Goal: Task Accomplishment & Management: Manage account settings

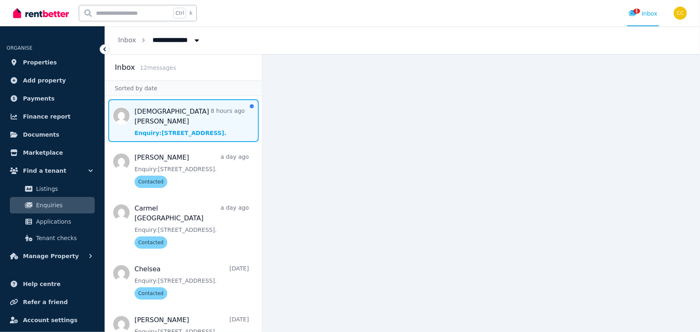
click at [178, 116] on span "Message list" at bounding box center [183, 120] width 157 height 43
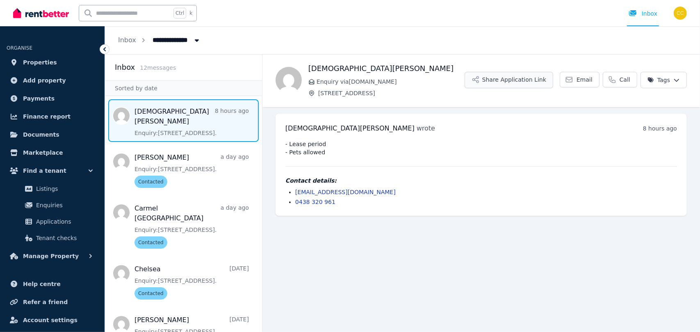
click at [530, 82] on button "Share Application Link" at bounding box center [509, 80] width 89 height 16
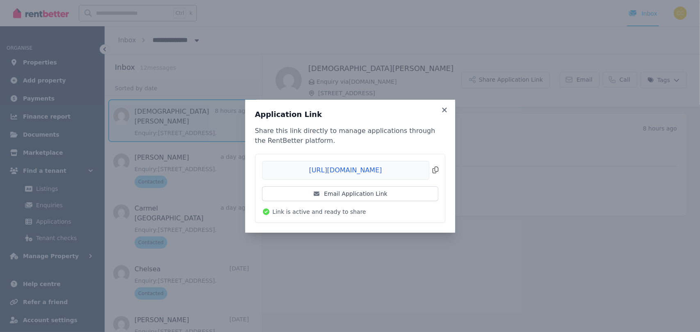
click at [438, 171] on span "Copied!" at bounding box center [350, 170] width 176 height 19
click at [442, 114] on h3 "Application Link" at bounding box center [350, 115] width 190 height 10
click at [444, 111] on icon at bounding box center [445, 109] width 8 height 7
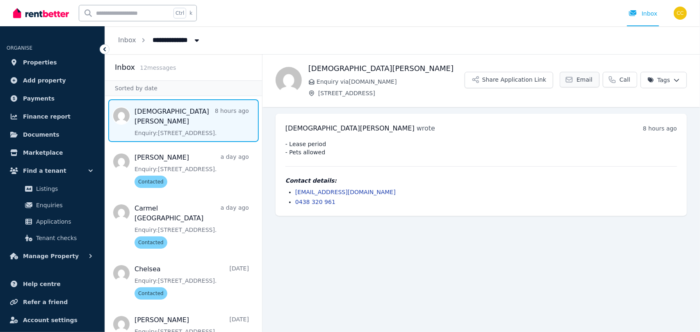
click at [573, 79] on icon at bounding box center [569, 79] width 8 height 8
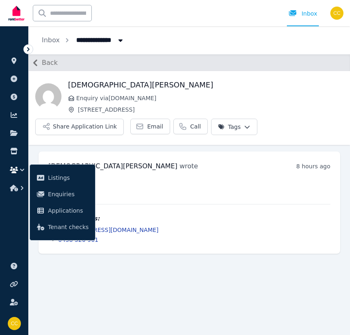
click at [161, 175] on div "Gay Nichols wrote 8 hours ago 12:11 pm on Sun, 17 Aug 2025 - Lease period - Pet…" at bounding box center [190, 202] width 302 height 102
click at [150, 268] on main "Back Gay Nichols Enquiry via Domain.com.au 14 Bulwarna Street, Shailer Park Sha…" at bounding box center [190, 194] width 322 height 281
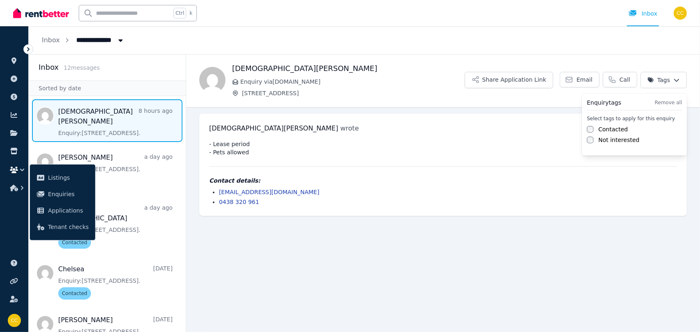
click at [678, 80] on html "**********" at bounding box center [350, 166] width 700 height 332
click at [611, 128] on label "Contacted" at bounding box center [613, 129] width 30 height 8
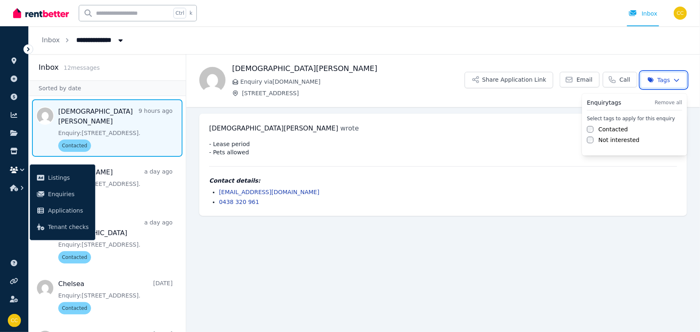
click at [434, 246] on html "**********" at bounding box center [350, 166] width 700 height 332
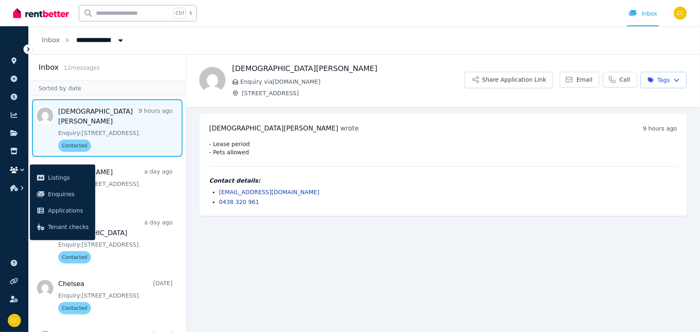
click at [30, 52] on icon at bounding box center [28, 49] width 8 height 8
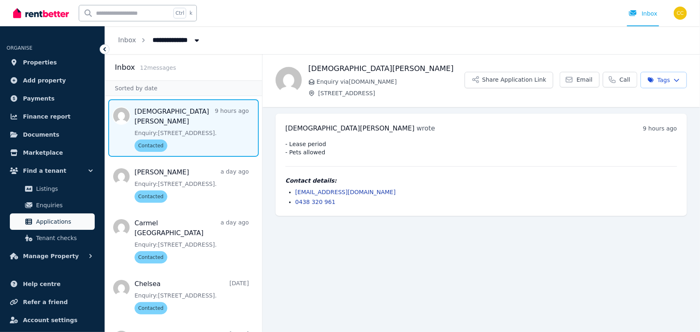
click at [91, 229] on link "Applications" at bounding box center [52, 221] width 85 height 16
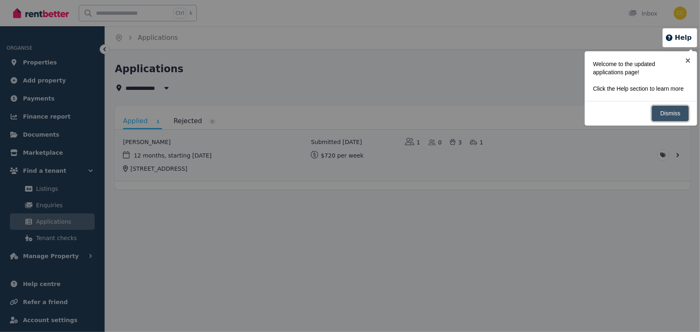
click at [668, 119] on link "Dismiss" at bounding box center [670, 113] width 37 height 16
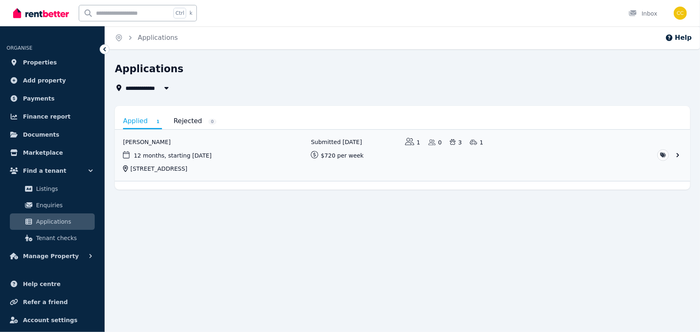
click at [523, 80] on div "**********" at bounding box center [400, 77] width 571 height 30
click at [37, 66] on span "Properties" at bounding box center [40, 62] width 34 height 10
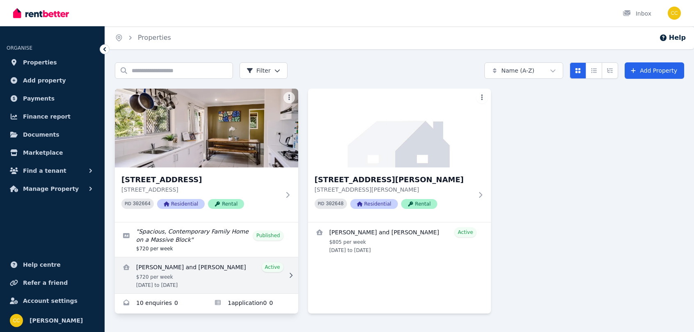
click at [166, 265] on link "View details for Chloe and Chloe Batt" at bounding box center [206, 275] width 183 height 36
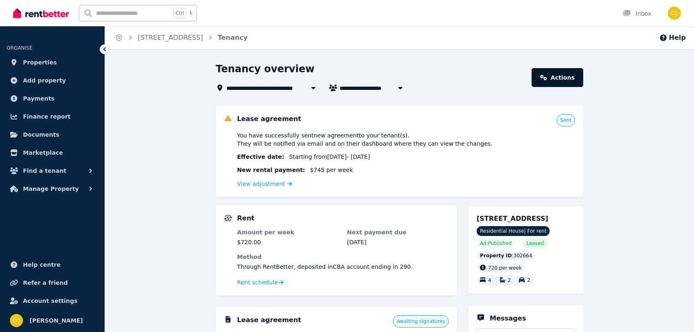
click at [564, 75] on link "Actions" at bounding box center [558, 77] width 52 height 19
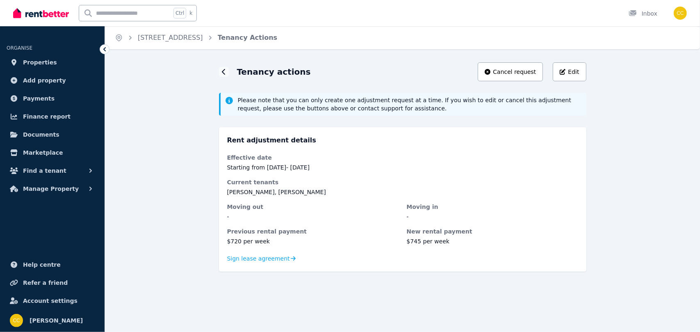
click at [247, 209] on dt "Moving out" at bounding box center [312, 207] width 171 height 8
click at [534, 74] on span "Cancel request" at bounding box center [514, 72] width 43 height 8
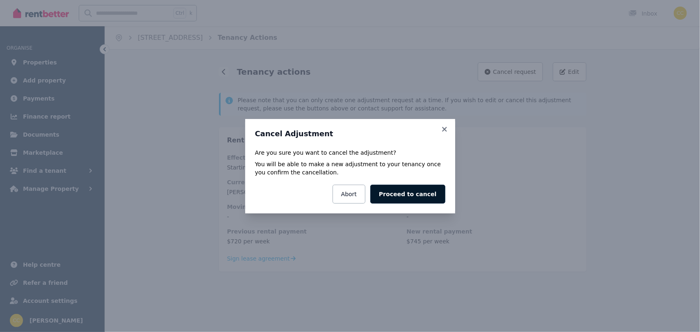
click at [424, 197] on button "Proceed to cancel" at bounding box center [407, 194] width 75 height 19
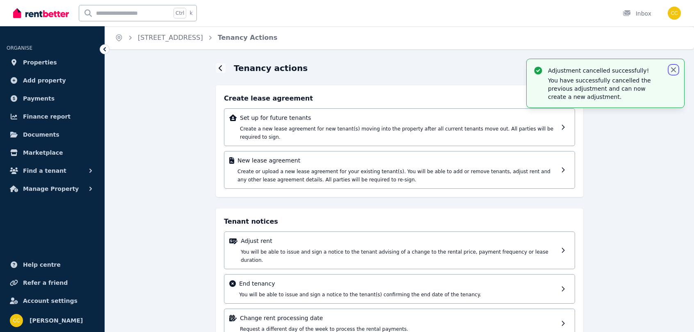
click at [675, 72] on icon "button" at bounding box center [673, 70] width 8 height 8
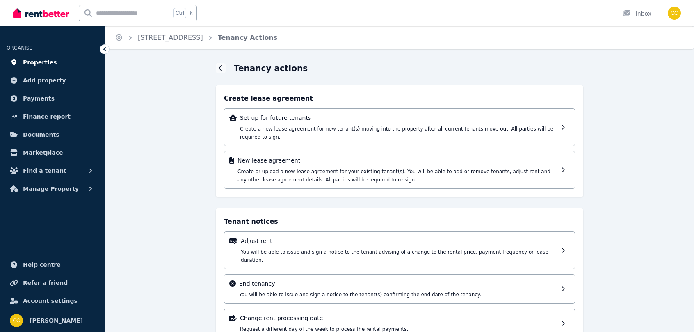
click at [52, 62] on link "Properties" at bounding box center [52, 62] width 91 height 16
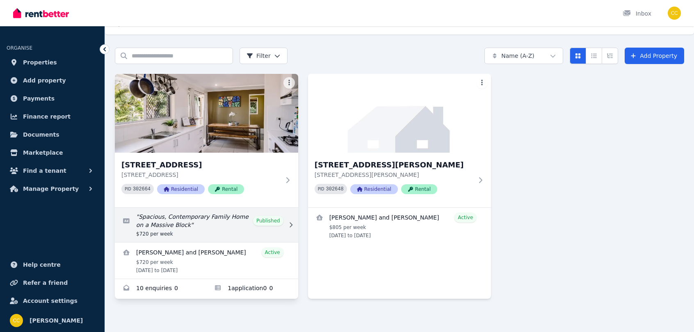
scroll to position [18, 0]
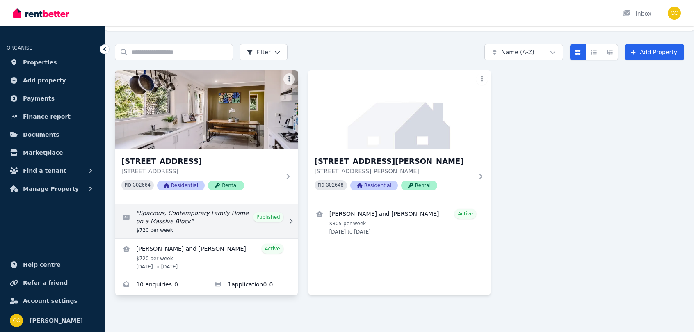
click at [224, 251] on link "View details for Chloe and Chloe Batt" at bounding box center [206, 257] width 183 height 36
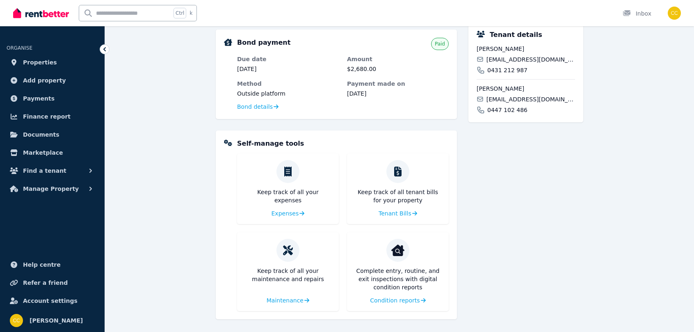
scroll to position [259, 0]
click at [43, 189] on span "Manage Property" at bounding box center [51, 189] width 56 height 10
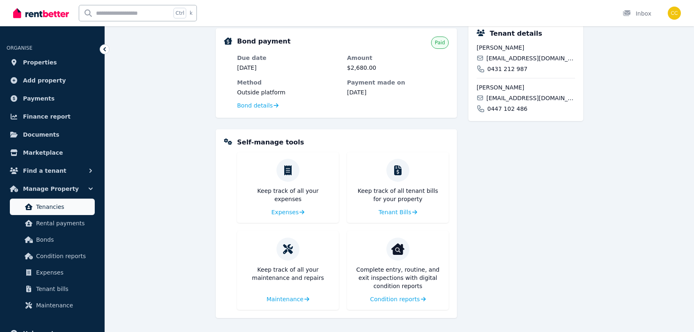
click at [62, 203] on span "Tenancies" at bounding box center [63, 207] width 55 height 10
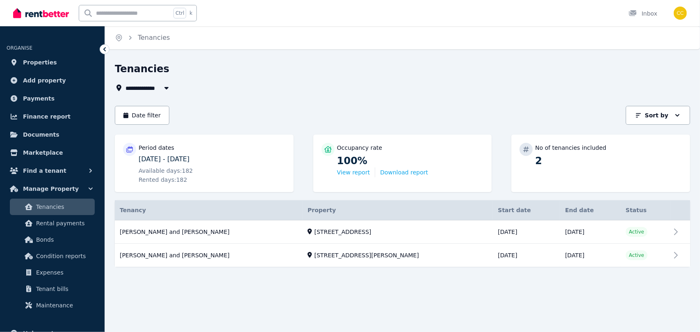
click at [168, 85] on icon "button" at bounding box center [166, 87] width 8 height 7
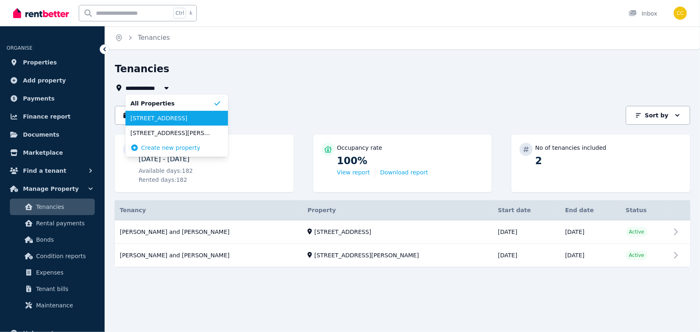
click at [165, 118] on span "[STREET_ADDRESS]" at bounding box center [171, 118] width 83 height 8
type input "**********"
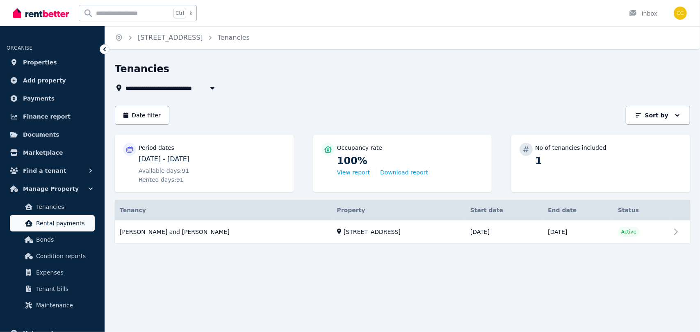
click at [53, 226] on span "Rental payments" at bounding box center [63, 223] width 55 height 10
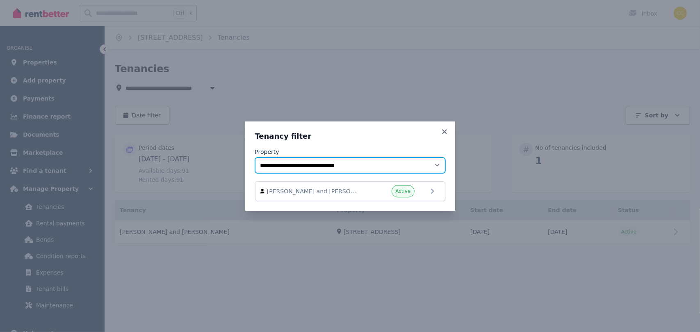
click at [400, 167] on select "**********" at bounding box center [350, 166] width 190 height 16
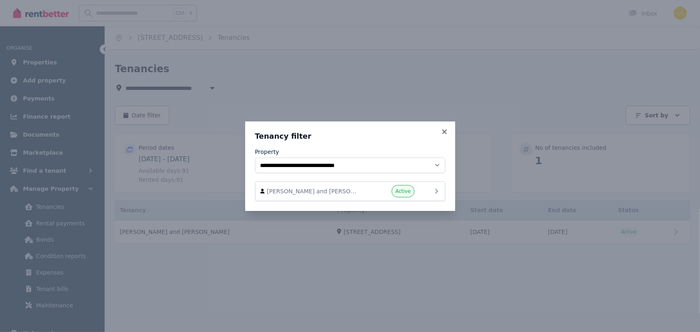
click at [437, 191] on icon at bounding box center [436, 191] width 3 height 5
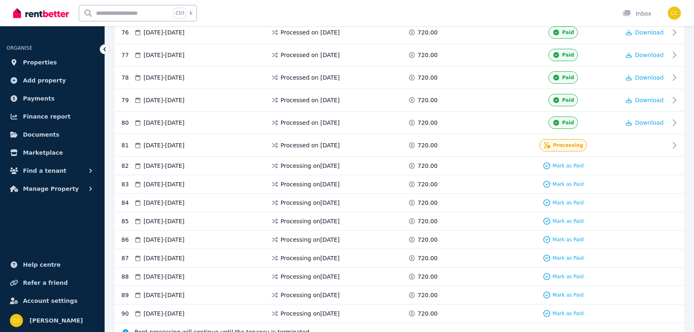
scroll to position [1889, 0]
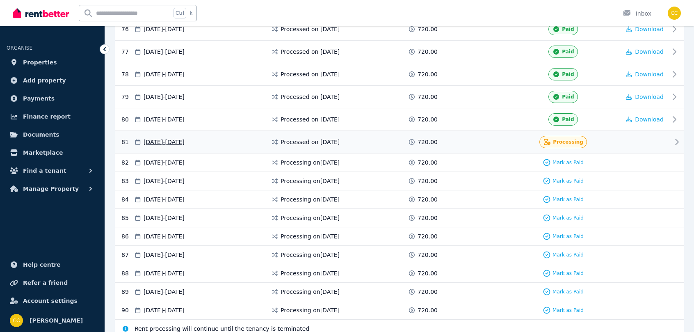
click at [564, 139] on span "Processing" at bounding box center [568, 142] width 30 height 7
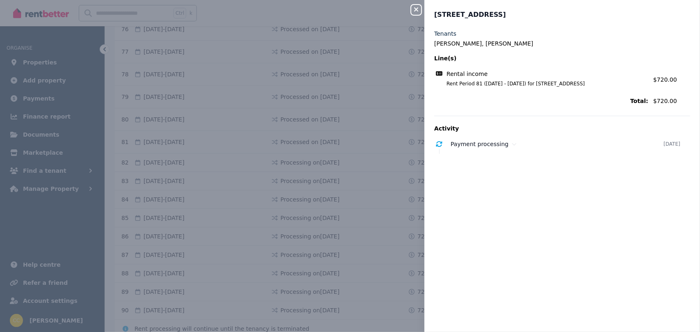
click at [415, 11] on icon "button" at bounding box center [416, 9] width 4 height 4
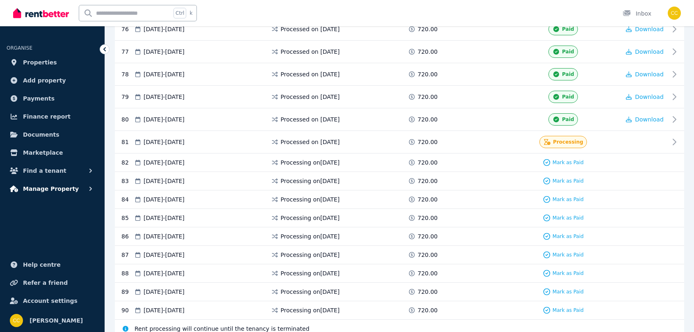
click at [52, 194] on button "Manage Property" at bounding box center [52, 188] width 91 height 16
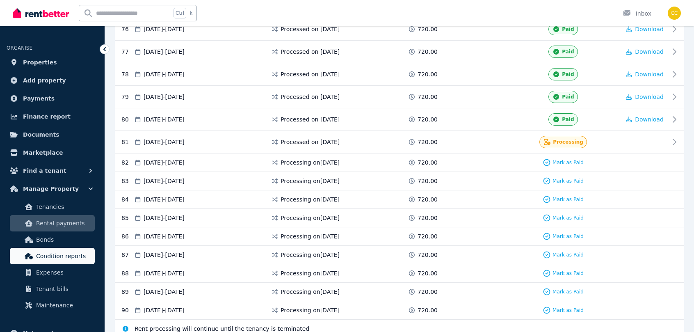
click at [52, 263] on link "Condition reports" at bounding box center [52, 256] width 85 height 16
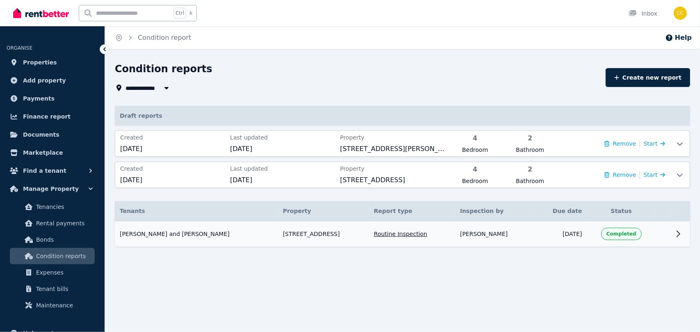
click at [673, 231] on td at bounding box center [681, 234] width 20 height 26
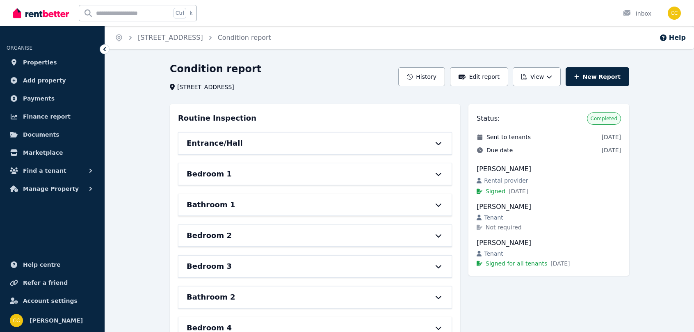
click at [436, 147] on div "Entrance/Hall" at bounding box center [314, 142] width 273 height 21
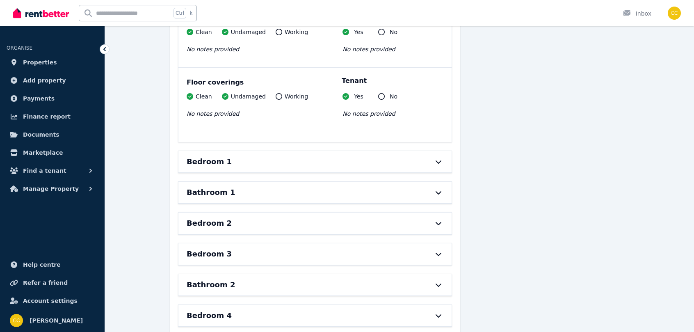
scroll to position [593, 0]
click at [438, 158] on icon at bounding box center [439, 161] width 10 height 7
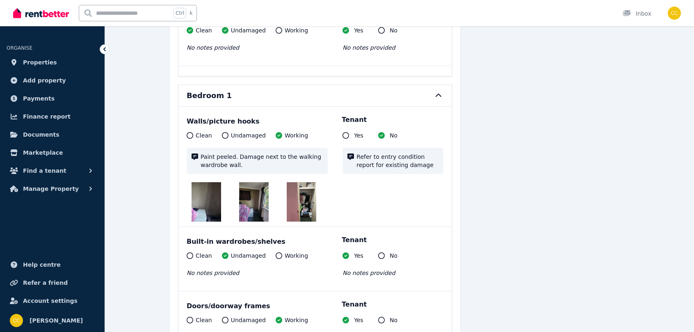
scroll to position [659, 0]
click at [206, 198] on img at bounding box center [207, 202] width 30 height 39
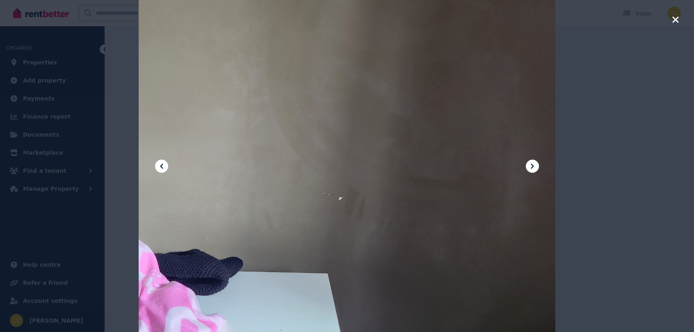
click at [535, 167] on icon at bounding box center [532, 166] width 10 height 10
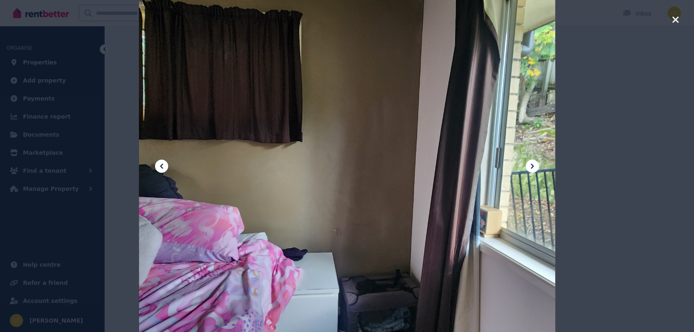
click at [535, 167] on icon at bounding box center [532, 166] width 10 height 10
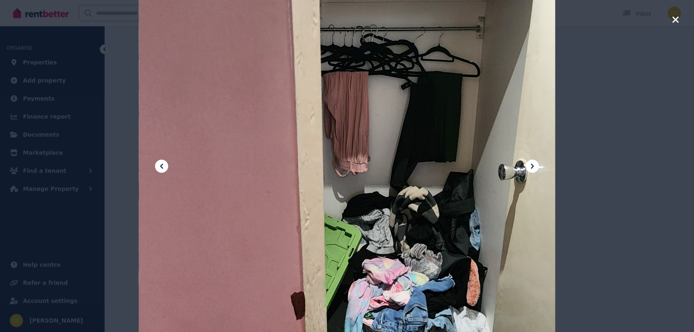
click at [535, 167] on icon at bounding box center [532, 166] width 10 height 10
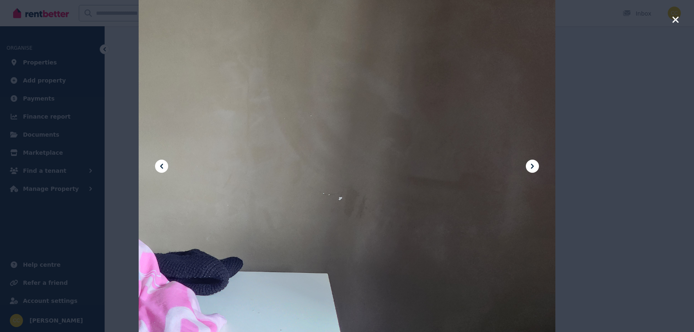
click at [674, 21] on icon "button" at bounding box center [675, 19] width 6 height 6
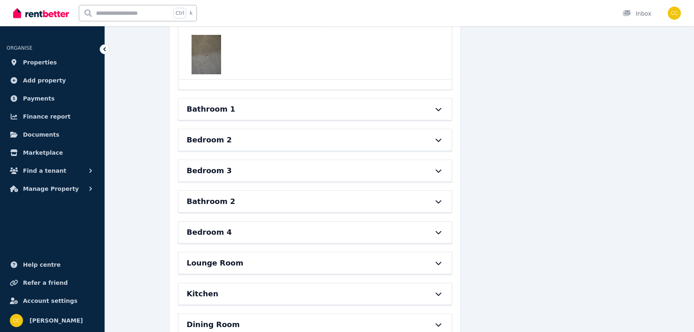
scroll to position [1425, 0]
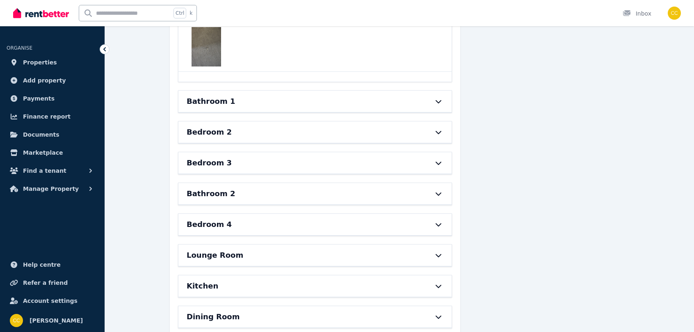
click at [439, 100] on icon at bounding box center [439, 101] width 10 height 7
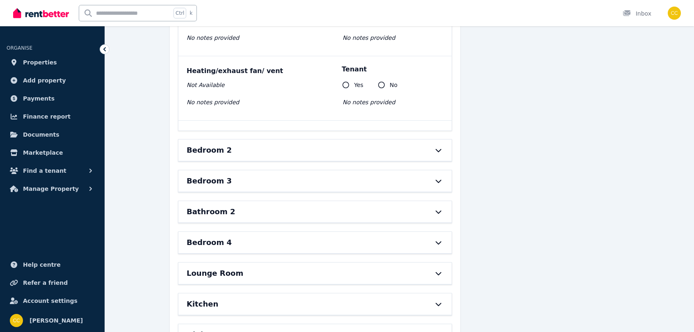
scroll to position [2431, 0]
click at [429, 169] on div "Bedroom 3" at bounding box center [314, 179] width 273 height 21
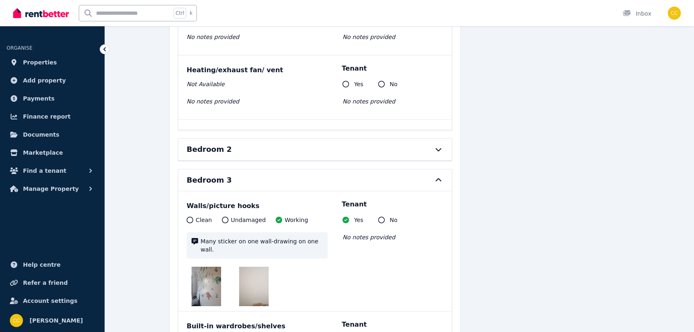
click at [425, 146] on div at bounding box center [434, 149] width 18 height 7
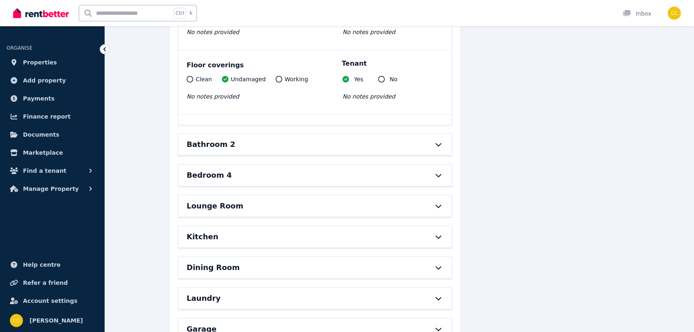
scroll to position [3844, 0]
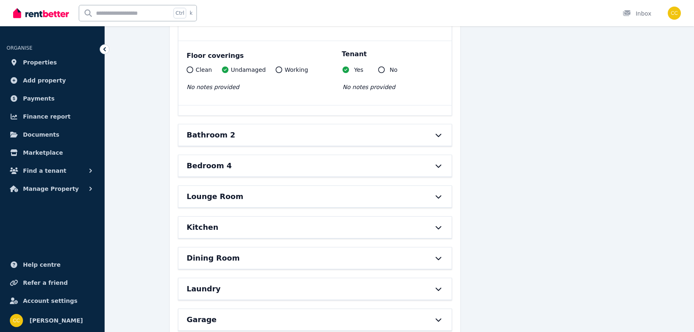
click at [428, 124] on div "Bathroom 2" at bounding box center [314, 134] width 273 height 21
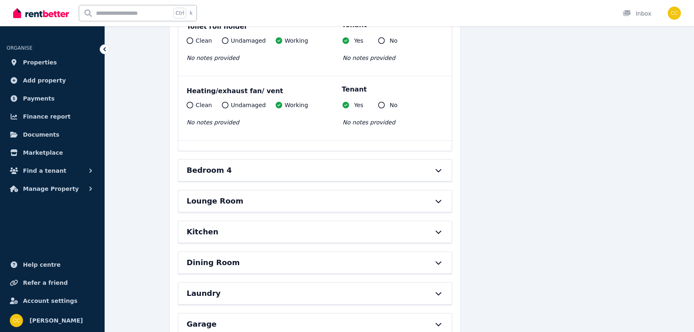
scroll to position [4818, 0]
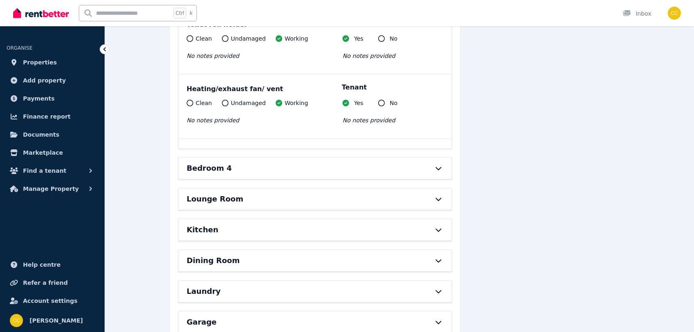
click at [424, 158] on div "Bedroom 4" at bounding box center [314, 168] width 273 height 21
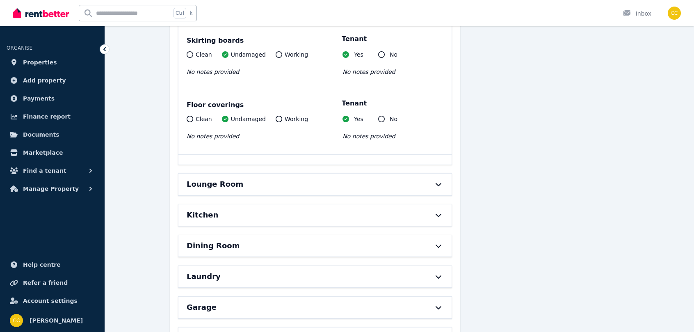
scroll to position [5518, 0]
click at [419, 178] on div "Lounge Room" at bounding box center [304, 183] width 234 height 11
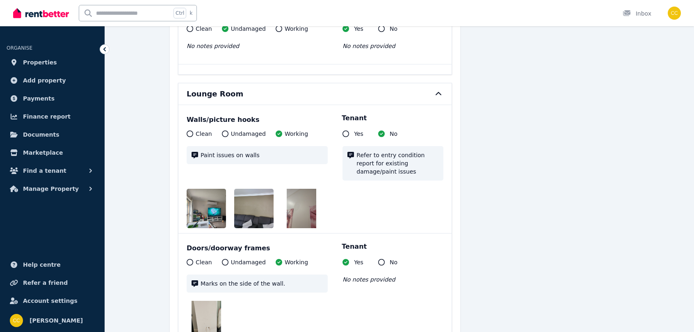
scroll to position [5608, 0]
click at [203, 188] on img at bounding box center [213, 207] width 53 height 39
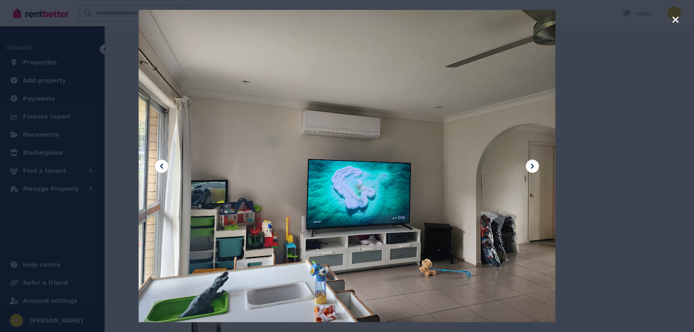
click at [534, 164] on icon at bounding box center [532, 166] width 10 height 10
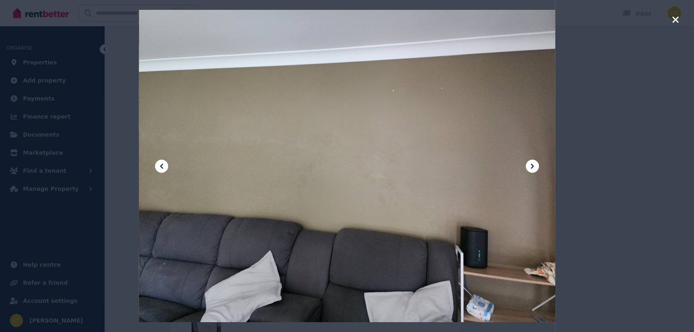
click at [534, 164] on icon at bounding box center [532, 166] width 10 height 10
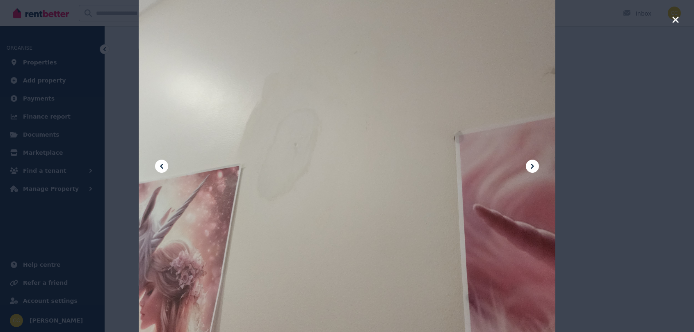
click at [534, 164] on icon at bounding box center [532, 166] width 10 height 10
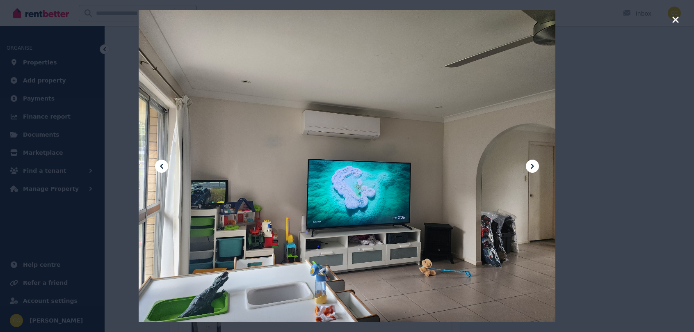
click at [534, 164] on icon at bounding box center [532, 166] width 10 height 10
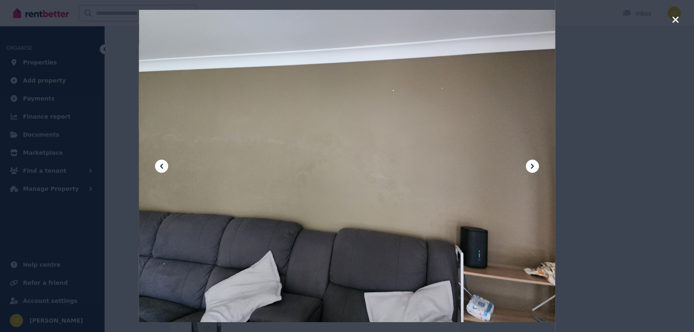
click at [534, 164] on icon at bounding box center [532, 166] width 10 height 10
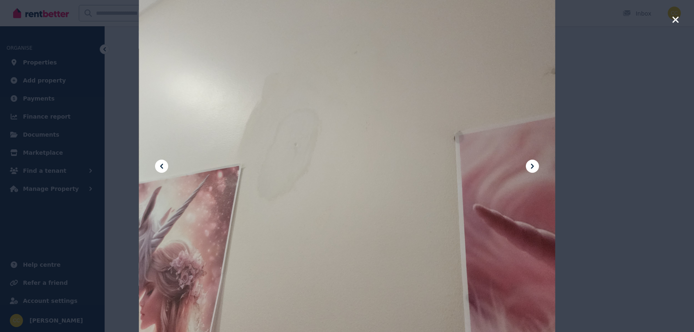
click at [676, 22] on icon "button" at bounding box center [675, 20] width 7 height 10
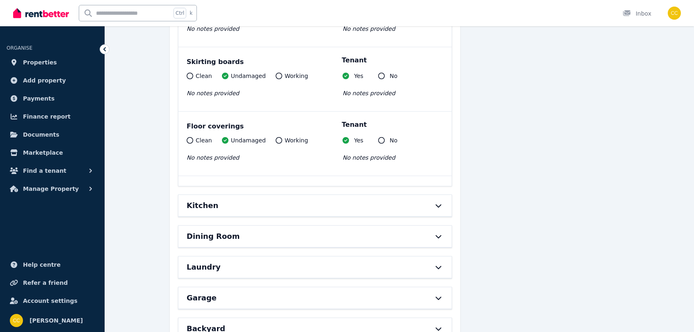
scroll to position [6166, 0]
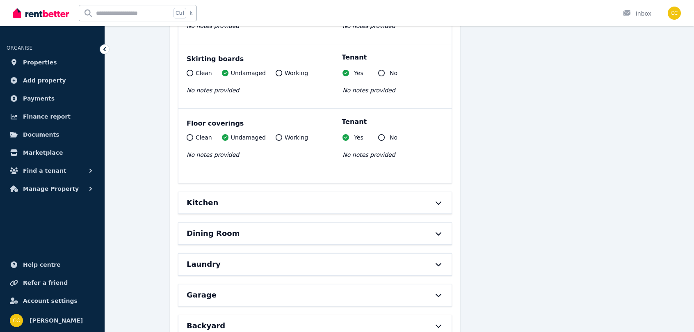
click at [282, 197] on div "Kitchen" at bounding box center [304, 202] width 234 height 11
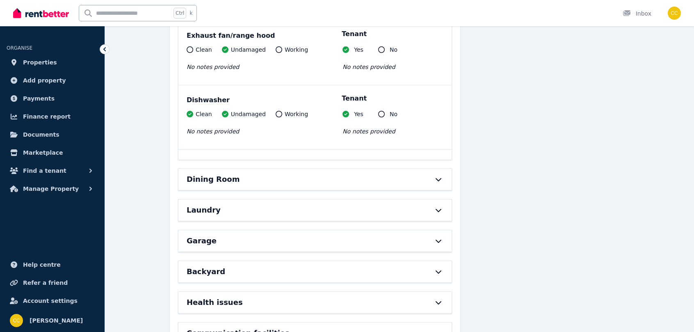
scroll to position [7467, 0]
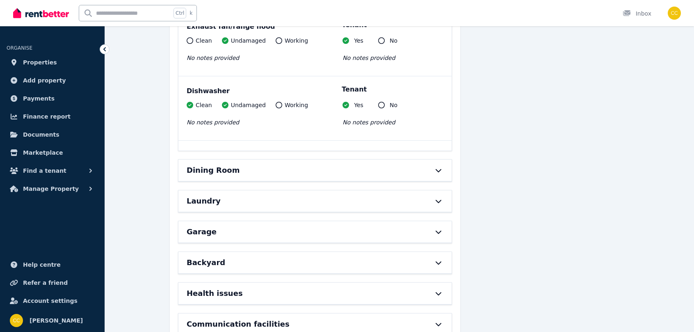
click at [296, 164] on div "Dining Room" at bounding box center [304, 169] width 234 height 11
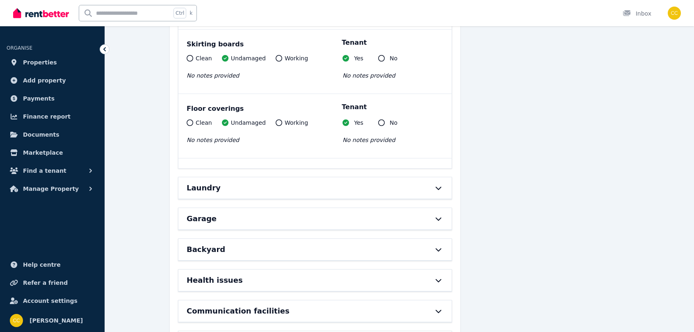
scroll to position [8110, 0]
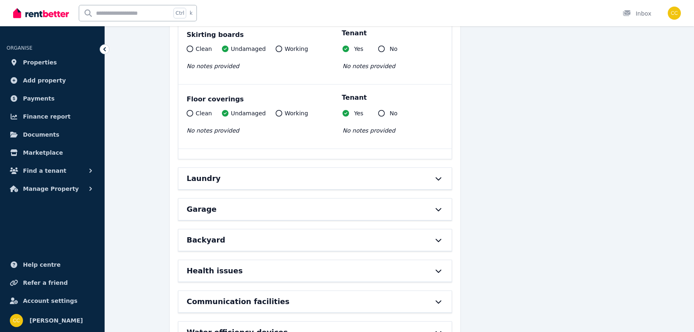
click at [296, 173] on div "Laundry" at bounding box center [304, 178] width 234 height 11
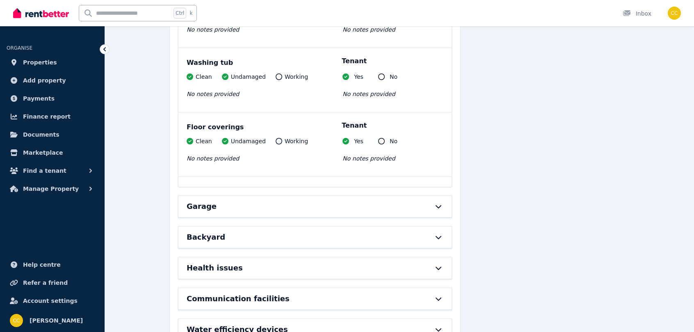
scroll to position [8830, 0]
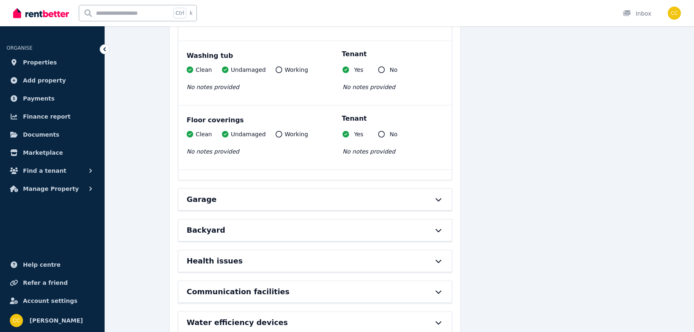
click at [298, 194] on div "Garage" at bounding box center [304, 199] width 234 height 11
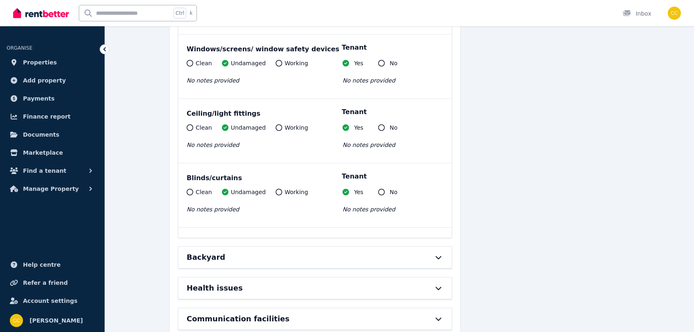
scroll to position [9161, 0]
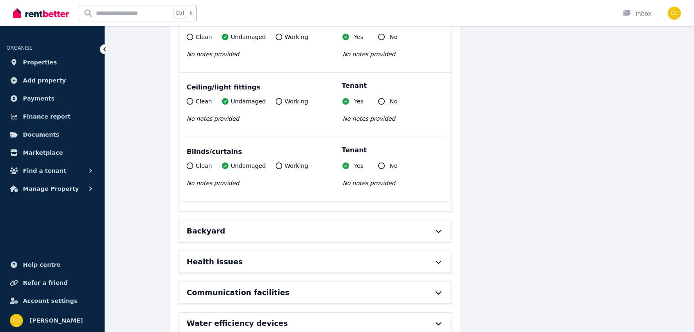
click at [284, 225] on div "Backyard" at bounding box center [304, 230] width 234 height 11
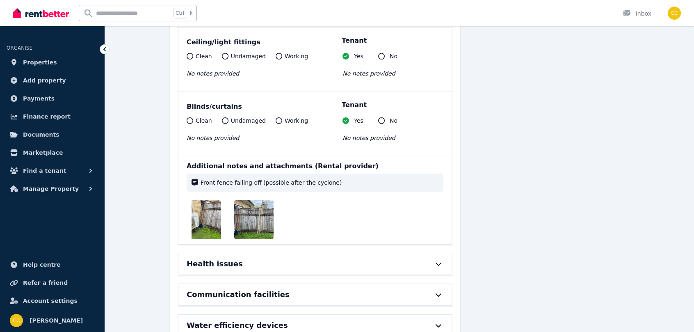
scroll to position [9570, 0]
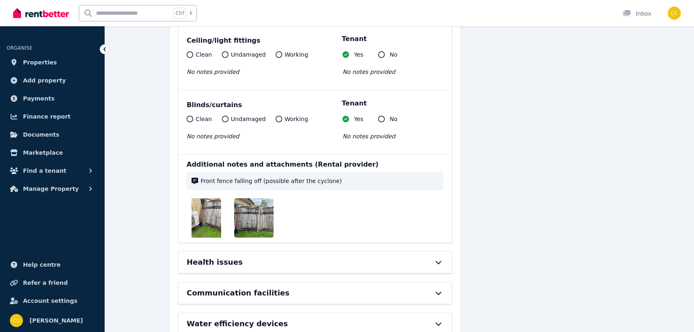
click at [310, 256] on div "Health issues" at bounding box center [304, 261] width 234 height 11
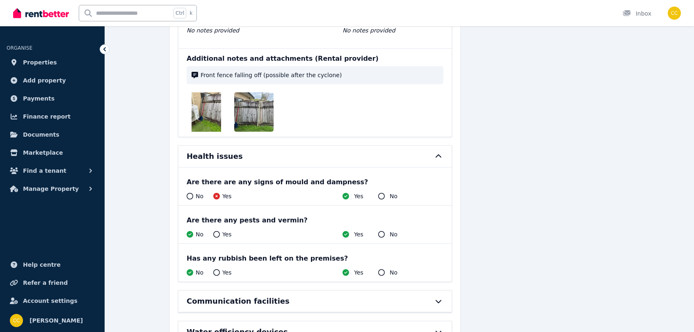
scroll to position [9684, 0]
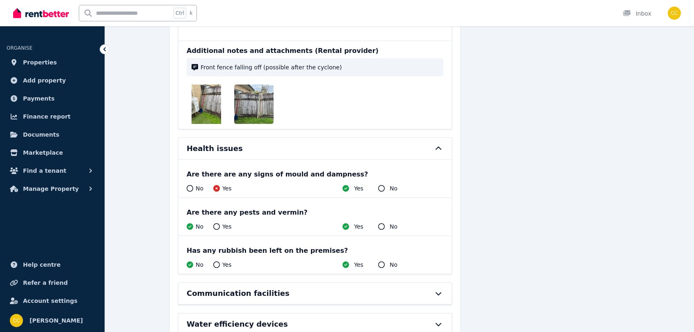
click at [293, 283] on div "Communication facilities" at bounding box center [314, 293] width 273 height 21
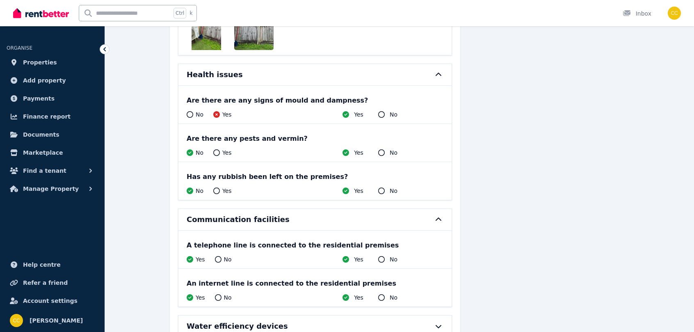
scroll to position [9759, 0]
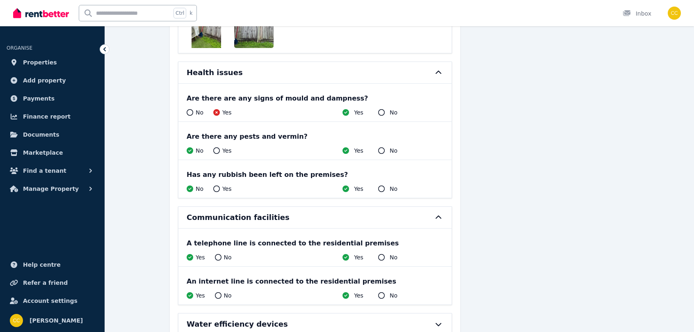
click at [275, 318] on div "Water efficiency devices" at bounding box center [304, 323] width 234 height 11
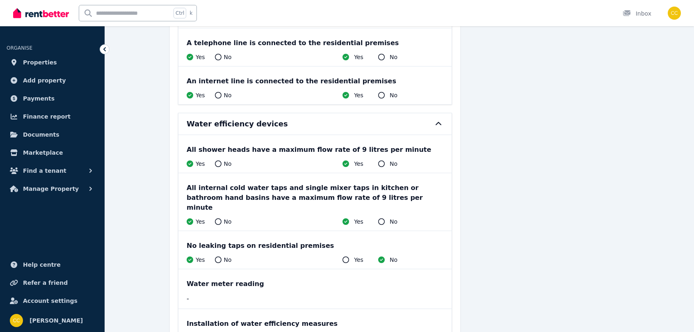
scroll to position [9962, 0]
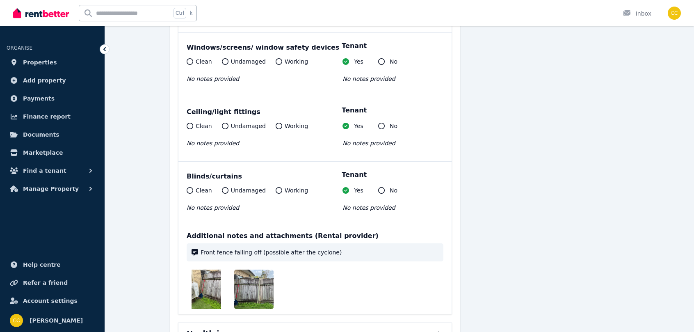
scroll to position [9447, 0]
